Goal: Task Accomplishment & Management: Use online tool/utility

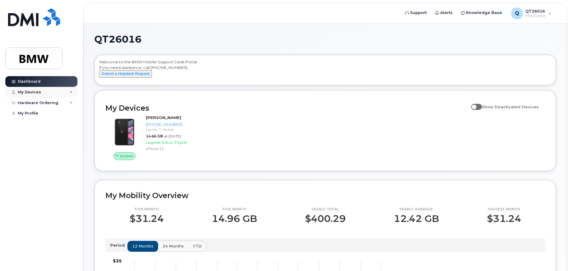
click at [65, 95] on div "My Devices" at bounding box center [41, 92] width 72 height 11
click at [52, 138] on div "Hardware Ordering" at bounding box center [38, 135] width 40 height 5
click at [478, 110] on span at bounding box center [476, 107] width 11 height 6
click at [476, 106] on input "Show Deactivated Devices" at bounding box center [473, 103] width 5 height 5
checkbox input "true"
